Goal: Task Accomplishment & Management: Manage account settings

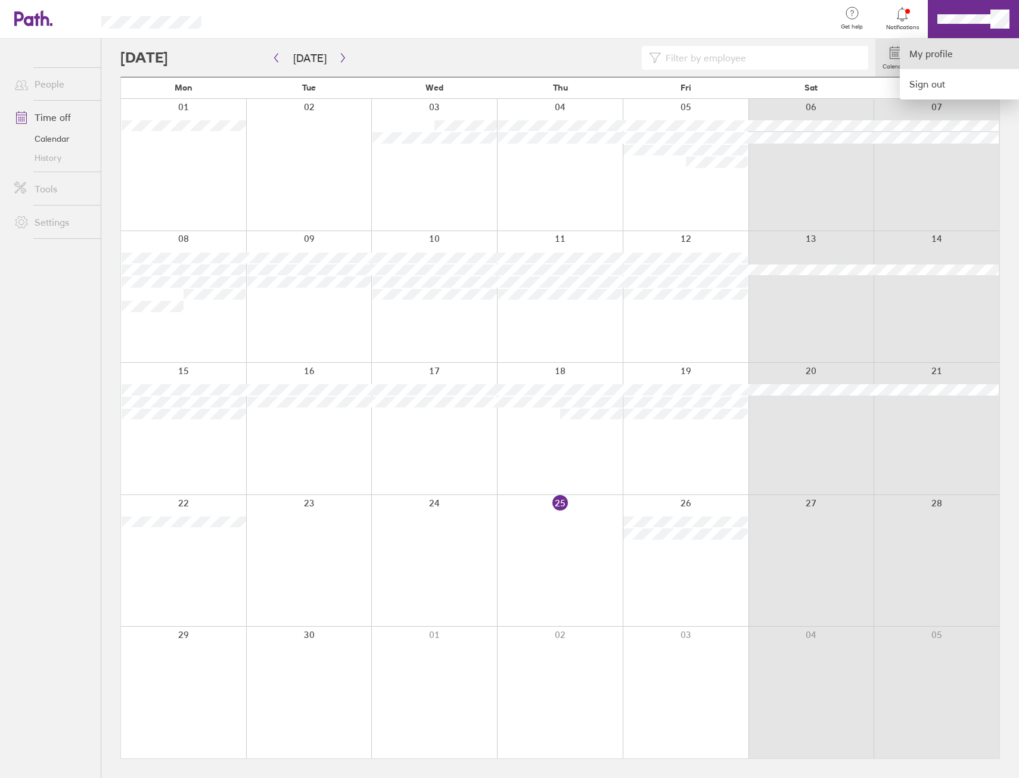
click at [937, 50] on link "My profile" at bounding box center [959, 54] width 119 height 30
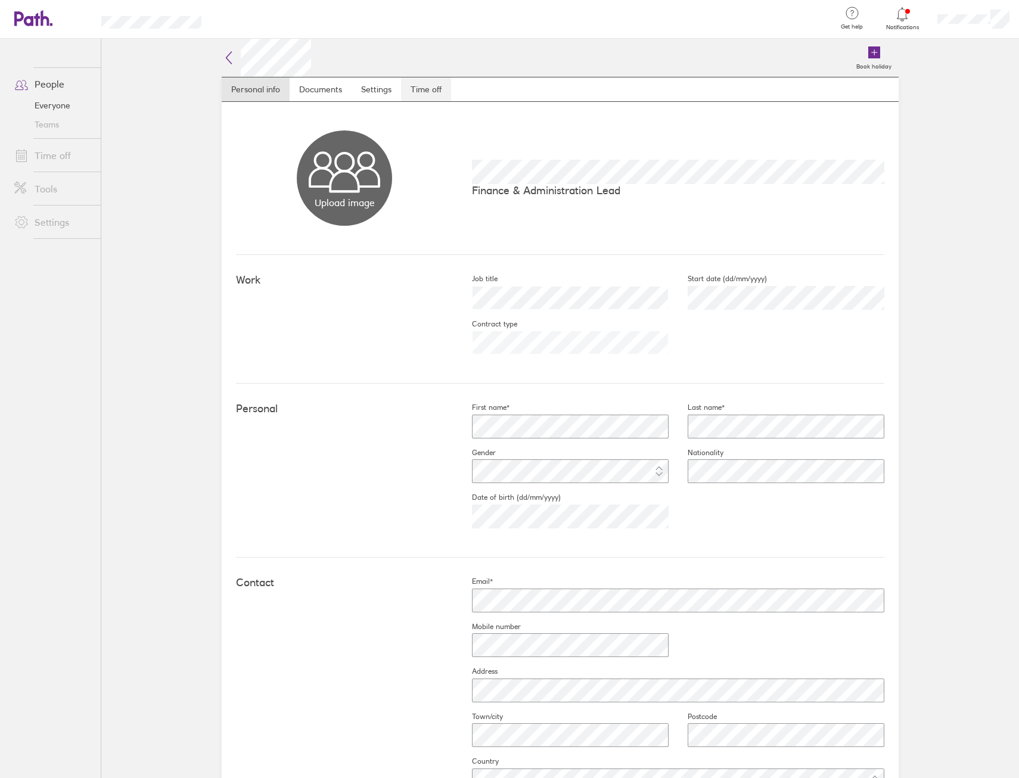
click at [420, 89] on link "Time off" at bounding box center [426, 89] width 50 height 24
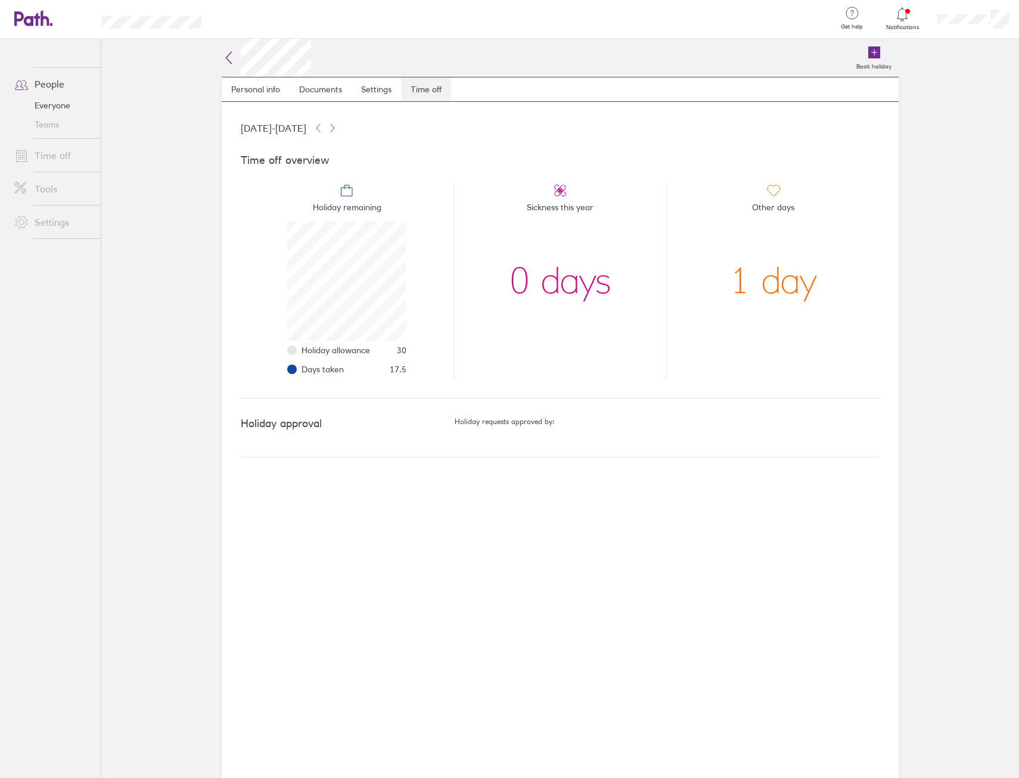
scroll to position [119, 119]
